Goal: Register for event/course

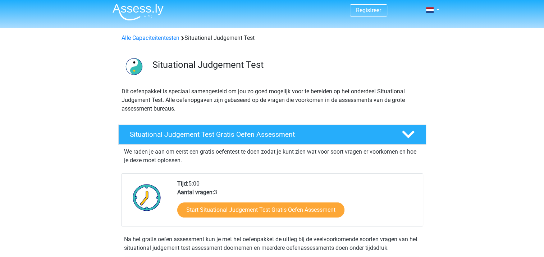
scroll to position [227, 0]
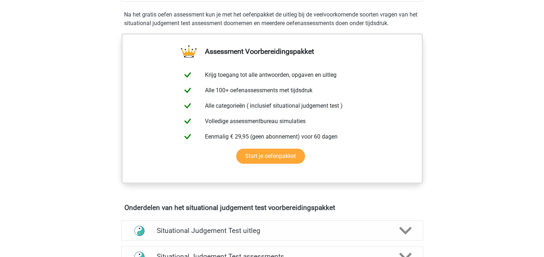
click at [543, 103] on div "Registreer Nederlands English" at bounding box center [272, 233] width 544 height 920
drag, startPoint x: 543, startPoint y: 100, endPoint x: 543, endPoint y: 95, distance: 4.7
click at [543, 95] on div "Registreer Nederlands English" at bounding box center [272, 233] width 544 height 920
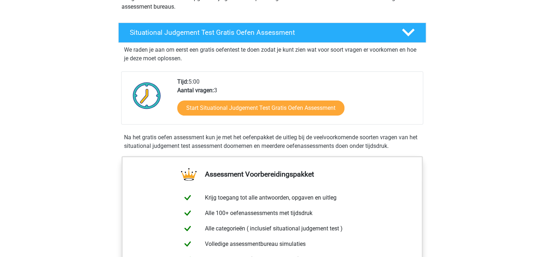
scroll to position [101, 0]
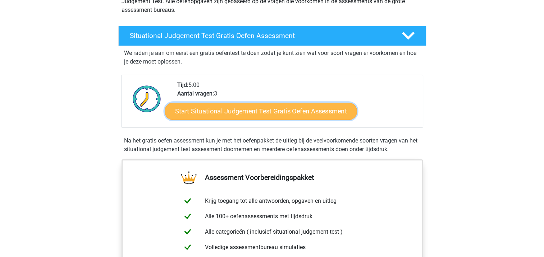
click at [318, 109] on link "Start Situational Judgement Test Gratis Oefen Assessment" at bounding box center [261, 111] width 192 height 17
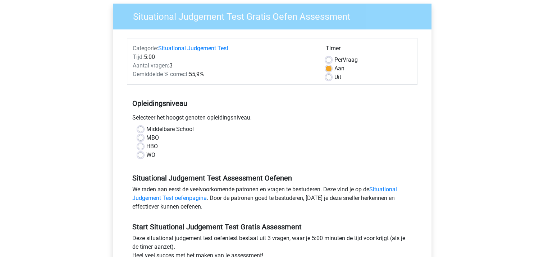
scroll to position [56, 0]
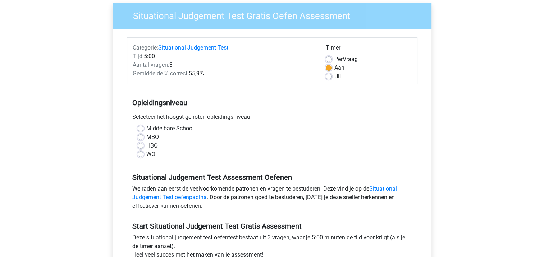
click at [146, 128] on label "Middelbare School" at bounding box center [169, 128] width 47 height 9
click at [142, 128] on input "Middelbare School" at bounding box center [141, 127] width 6 height 7
radio input "true"
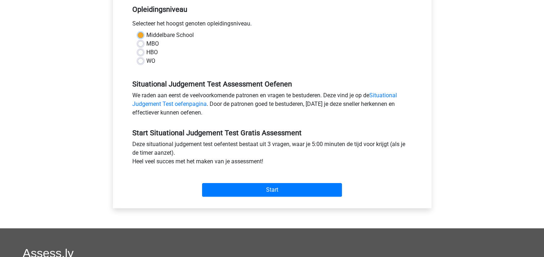
scroll to position [154, 0]
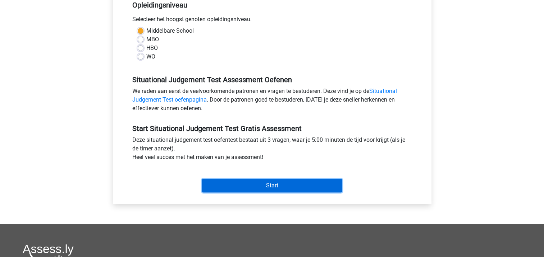
click at [297, 189] on input "Start" at bounding box center [272, 186] width 140 height 14
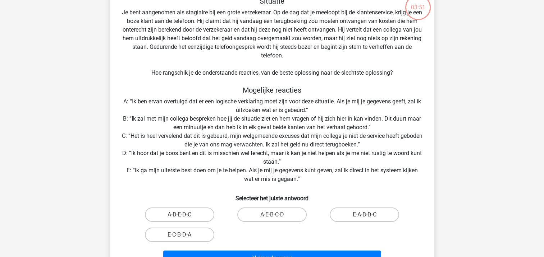
scroll to position [49, 0]
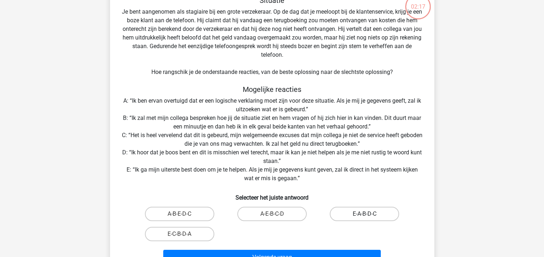
click at [357, 215] on label "E-A-B-D-C" at bounding box center [364, 214] width 69 height 14
click at [364, 215] on input "E-A-B-D-C" at bounding box center [366, 216] width 5 height 5
radio input "true"
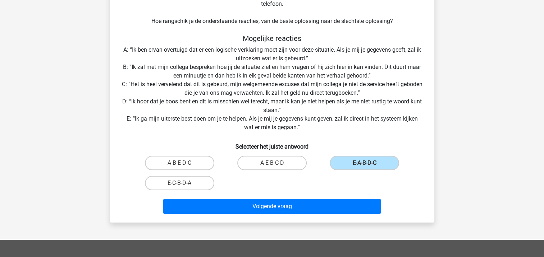
scroll to position [106, 0]
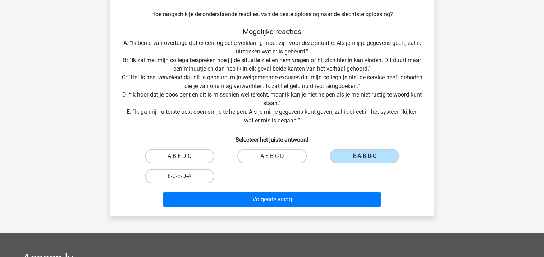
click at [543, 154] on div "Registreer Nederlands English" at bounding box center [272, 158] width 544 height 529
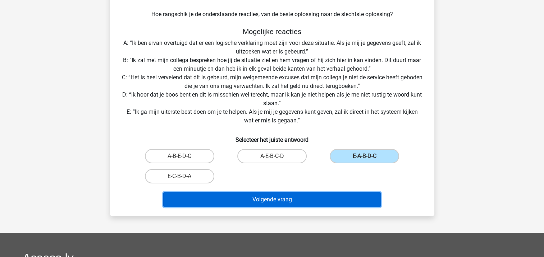
click at [298, 203] on button "Volgende vraag" at bounding box center [271, 199] width 217 height 15
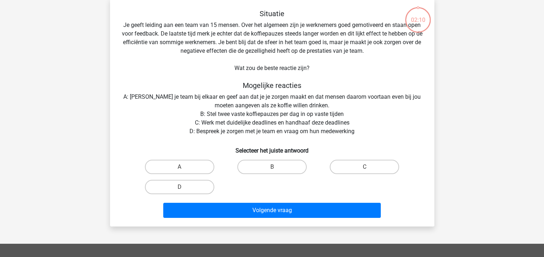
scroll to position [33, 0]
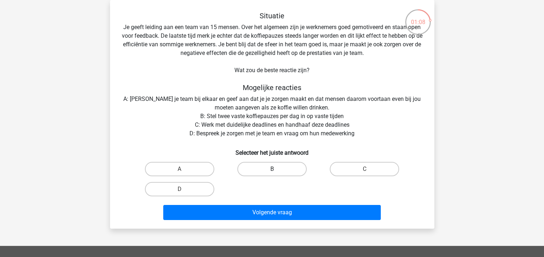
click at [269, 170] on label "B" at bounding box center [271, 169] width 69 height 14
click at [272, 170] on input "B" at bounding box center [274, 171] width 5 height 5
radio input "true"
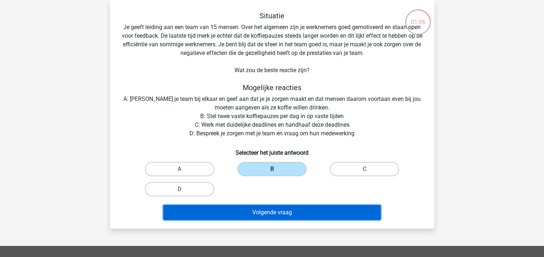
click at [261, 213] on button "Volgende vraag" at bounding box center [271, 212] width 217 height 15
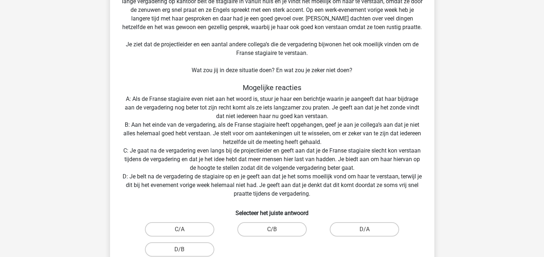
scroll to position [69, 0]
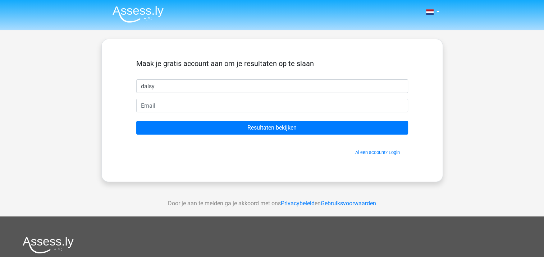
type input "daisy"
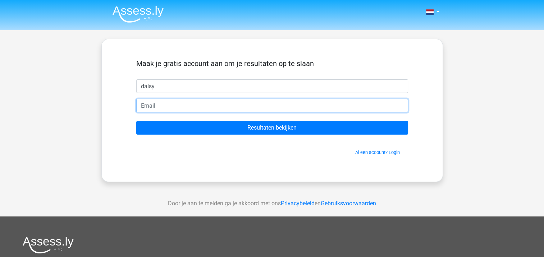
click at [141, 107] on input "email" at bounding box center [272, 106] width 272 height 14
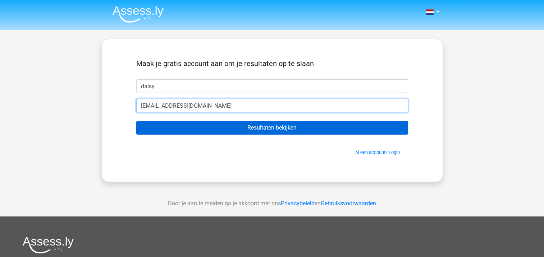
type input "daisy.reynaerts@gmail.com"
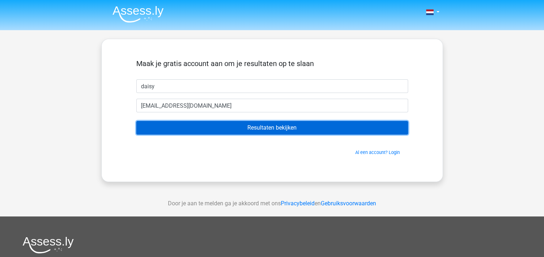
click at [271, 129] on input "Resultaten bekijken" at bounding box center [272, 128] width 272 height 14
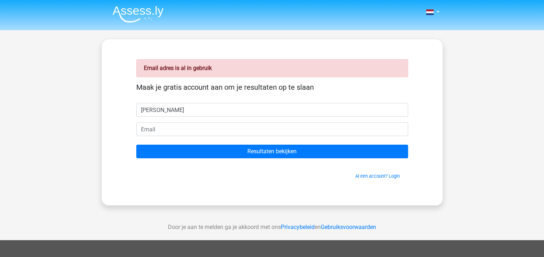
type input "[PERSON_NAME]"
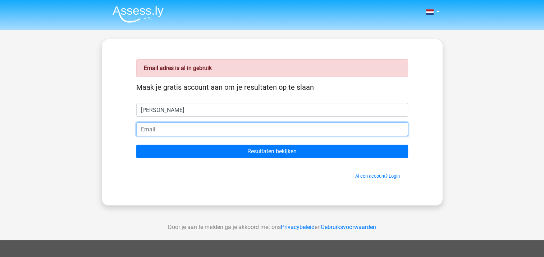
click at [159, 134] on input "email" at bounding box center [272, 130] width 272 height 14
type input "[EMAIL_ADDRESS][DOMAIN_NAME]"
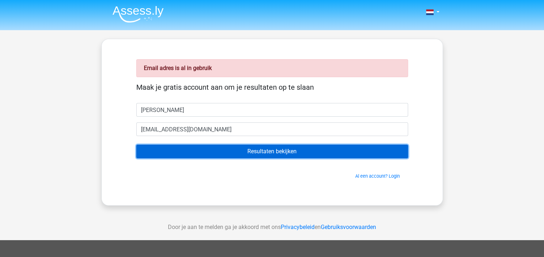
click at [257, 153] on input "Resultaten bekijken" at bounding box center [272, 152] width 272 height 14
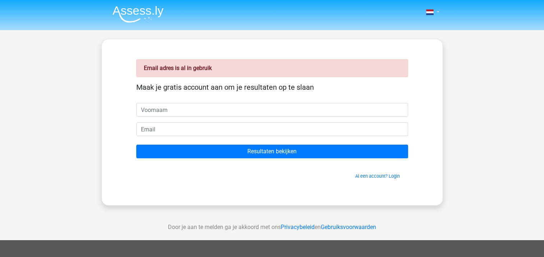
click at [436, 13] on link at bounding box center [430, 12] width 14 height 9
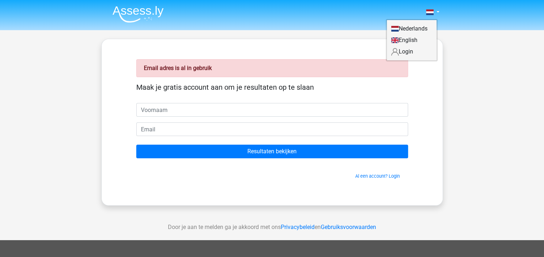
click at [419, 31] on link "Nederlands" at bounding box center [412, 28] width 50 height 11
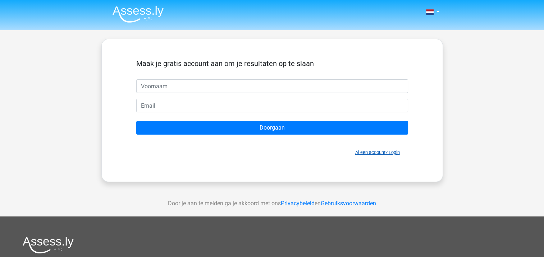
click at [376, 153] on link "Al een account? Login" at bounding box center [377, 152] width 45 height 5
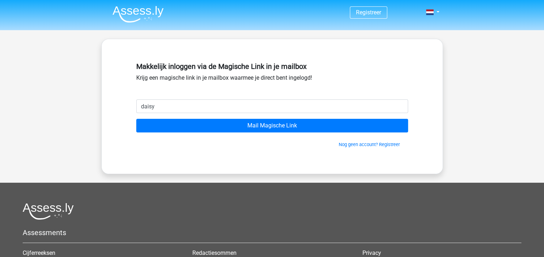
type input "daisy.reynaerts@gmail.com"
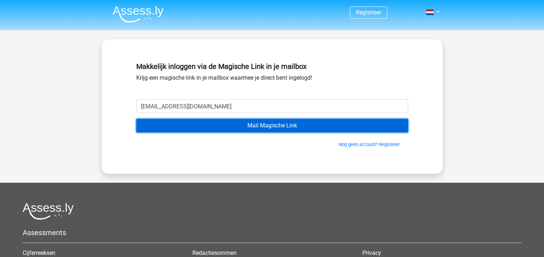
click at [269, 128] on input "Mail Magische Link" at bounding box center [272, 126] width 272 height 14
